Goal: Find specific page/section: Find specific page/section

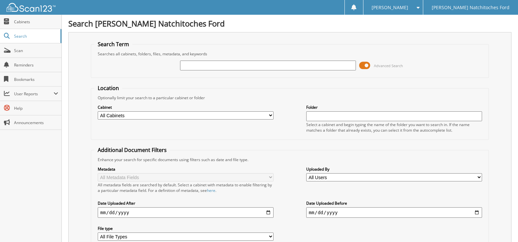
click at [189, 67] on input "text" at bounding box center [268, 65] width 176 height 10
type input "[PERSON_NAME]"
click at [219, 68] on input "[PERSON_NAME]" at bounding box center [268, 65] width 176 height 10
type input "ELIE"
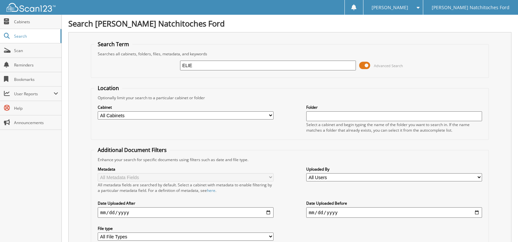
drag, startPoint x: 132, startPoint y: 69, endPoint x: 108, endPoint y: 70, distance: 23.9
click at [108, 71] on div "ELIE Advanced Search" at bounding box center [290, 66] width 391 height 18
click at [89, 67] on div "Search Term Searches all cabinets, folders, files, metadata, and keywords ELIE …" at bounding box center [289, 154] width 443 height 245
click at [202, 61] on input "ELIE" at bounding box center [268, 65] width 176 height 10
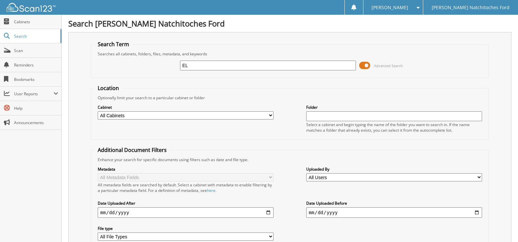
type input "E"
paste input "UC24227P"
type input "UC24227P"
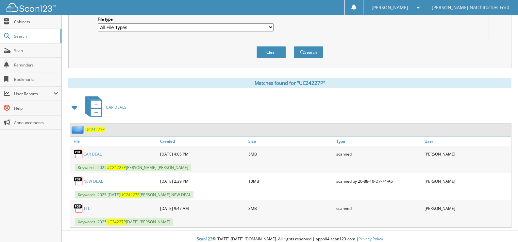
scroll to position [215, 0]
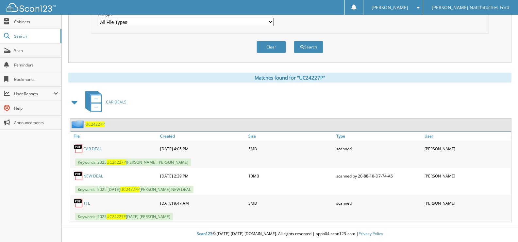
click at [93, 149] on link "CAR DEAL" at bounding box center [92, 149] width 18 height 6
click at [94, 176] on link "NEW DEAL" at bounding box center [93, 176] width 20 height 6
click at [90, 176] on link "NEW DEAL" at bounding box center [93, 176] width 20 height 6
click at [87, 203] on link "TTL" at bounding box center [86, 203] width 7 height 6
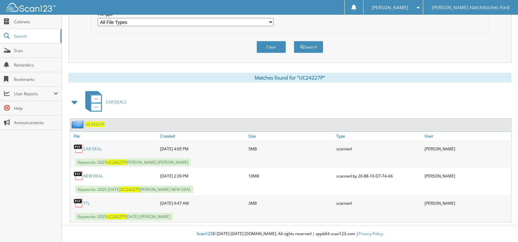
click at [91, 175] on link "NEW DEAL" at bounding box center [93, 176] width 20 height 6
